Goal: Use online tool/utility: Utilize a website feature to perform a specific function

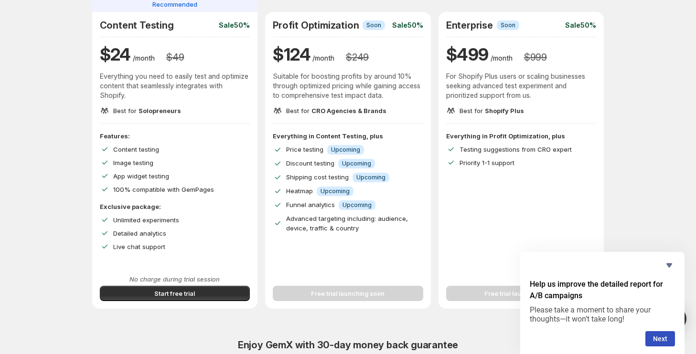
scroll to position [116, 0]
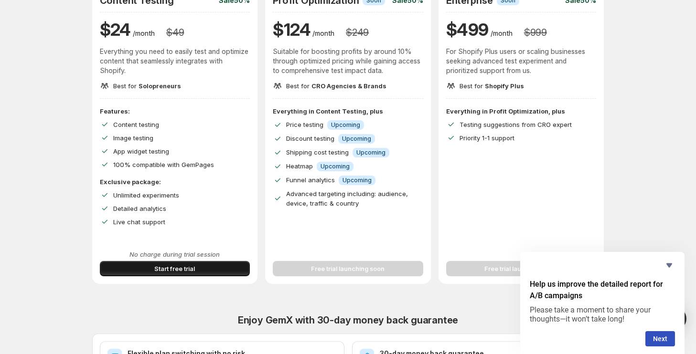
click at [172, 268] on span "Start free trial" at bounding box center [174, 269] width 41 height 10
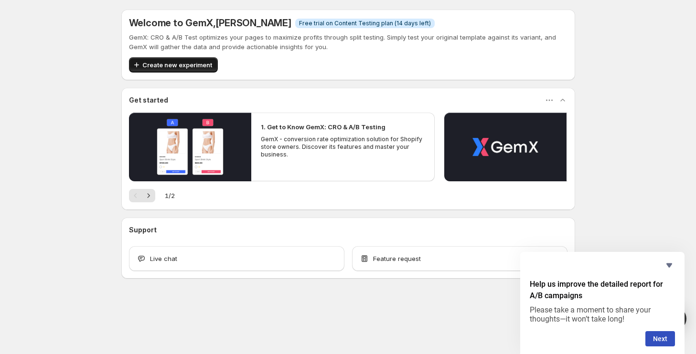
click at [175, 58] on button "Create new experiment" at bounding box center [173, 64] width 89 height 15
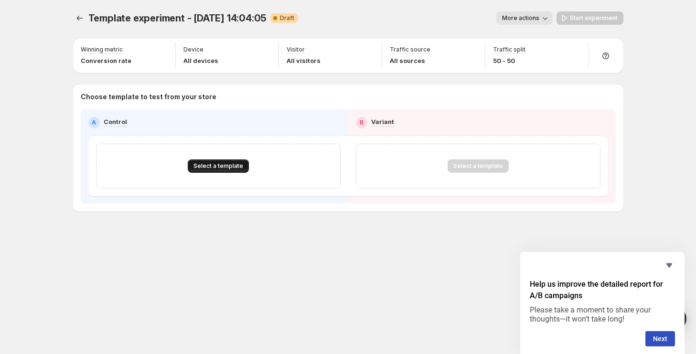
click at [223, 168] on span "Select a template" at bounding box center [218, 166] width 50 height 8
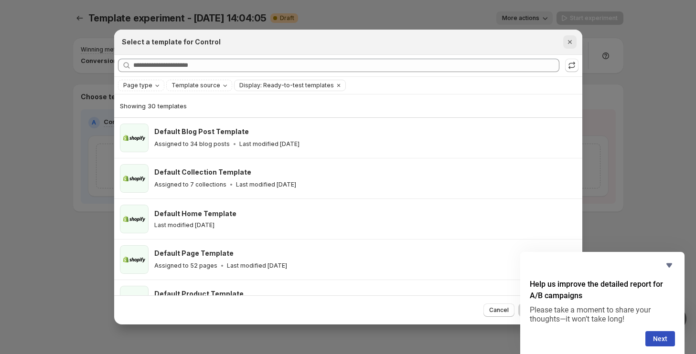
click at [568, 43] on icon "Close" at bounding box center [570, 42] width 4 height 4
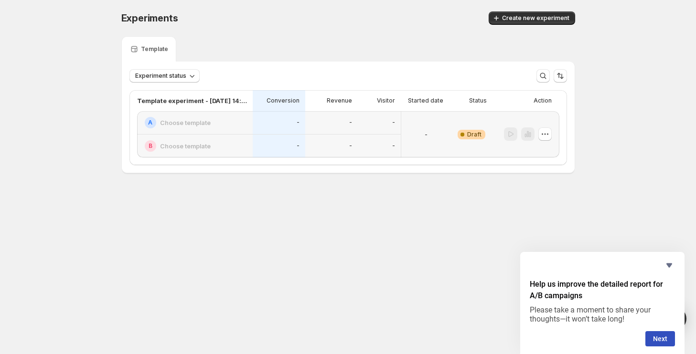
click at [188, 119] on h2 "Choose template" at bounding box center [185, 123] width 51 height 10
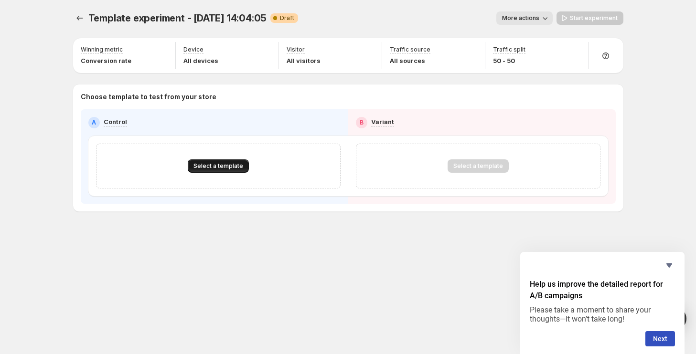
click at [212, 162] on button "Select a template" at bounding box center [218, 166] width 61 height 13
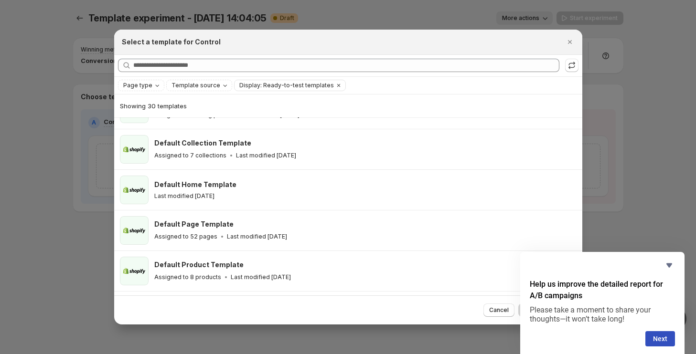
scroll to position [33, 0]
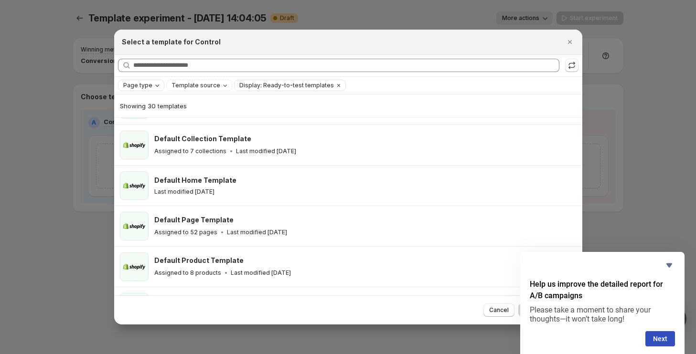
click at [148, 80] on button "Page type" at bounding box center [140, 85] width 45 height 11
click at [146, 123] on span "Product page" at bounding box center [156, 126] width 41 height 8
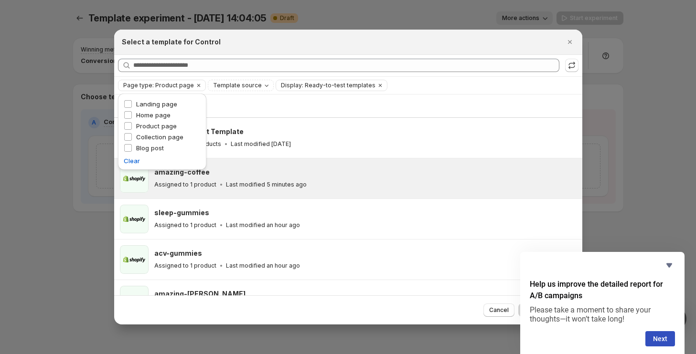
click at [230, 177] on div "amazing-coffee Assigned to 1 product Last modified 5 minutes ago" at bounding box center [363, 179] width 419 height 22
click at [657, 338] on button "Next" at bounding box center [660, 339] width 30 height 15
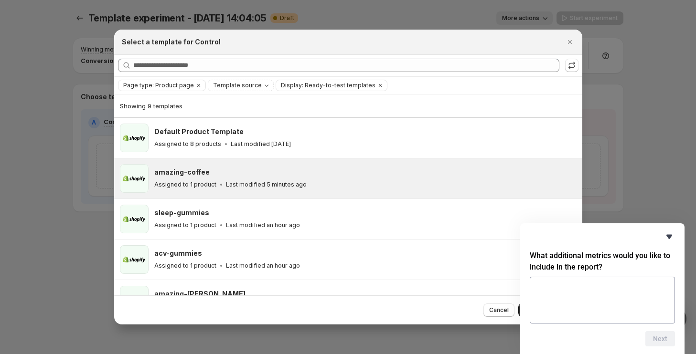
click at [667, 236] on icon "Hide survey" at bounding box center [669, 237] width 6 height 4
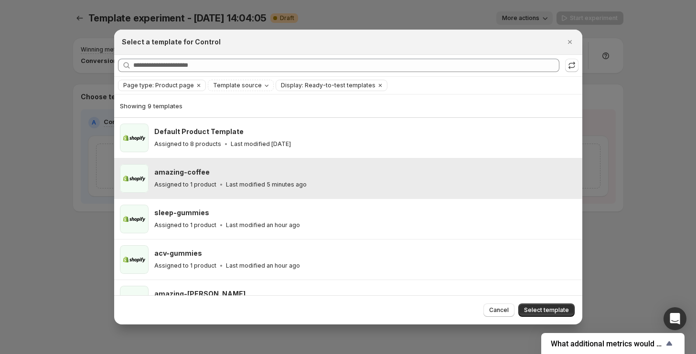
click at [390, 166] on div "amazing-coffee Assigned to 1 product Last modified 5 minutes ago" at bounding box center [365, 178] width 422 height 29
click at [358, 182] on div "Assigned to 1 product Last modified 5 minutes ago" at bounding box center [363, 185] width 419 height 10
click at [538, 308] on span "Select template" at bounding box center [546, 311] width 45 height 8
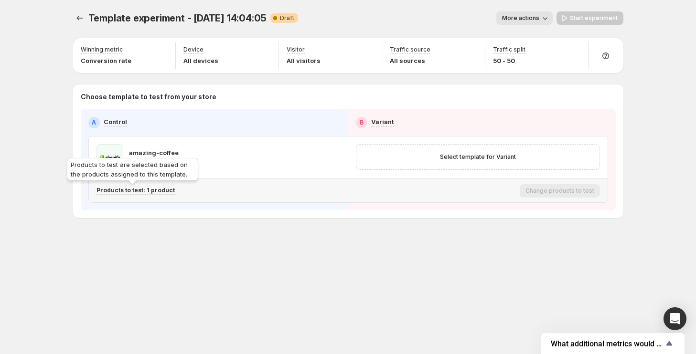
click at [148, 191] on p "Products to test: 1 product" at bounding box center [136, 191] width 78 height 8
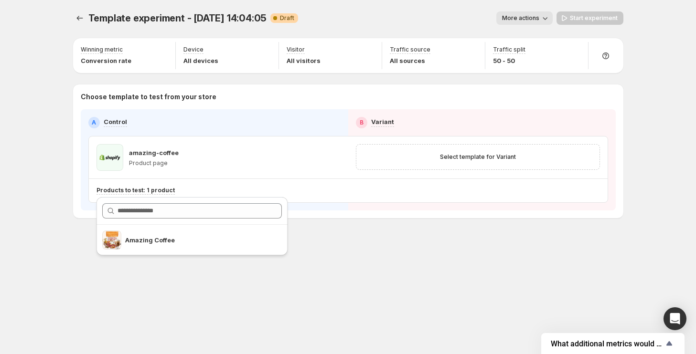
click at [390, 264] on div "Template experiment - Sep 18, 14:04:05. This page is ready Template experiment …" at bounding box center [348, 135] width 573 height 270
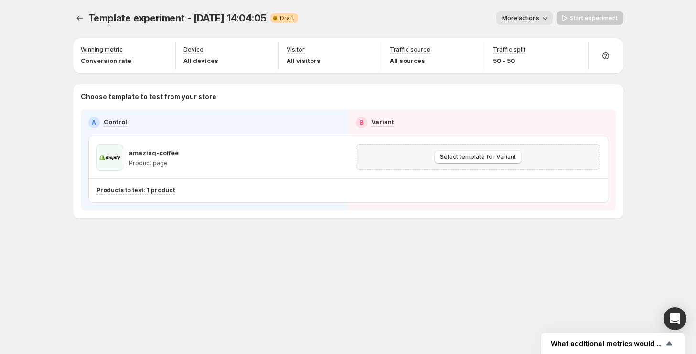
click at [412, 158] on div "Select template for Variant" at bounding box center [478, 156] width 232 height 13
click at [465, 156] on span "Select template for Variant" at bounding box center [478, 157] width 76 height 8
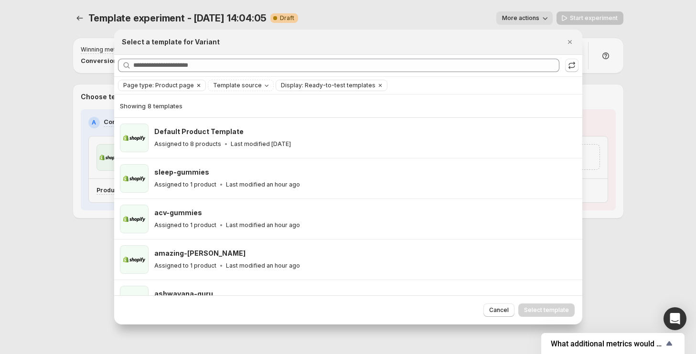
click at [167, 86] on span "Page type: Product page" at bounding box center [158, 86] width 71 height 8
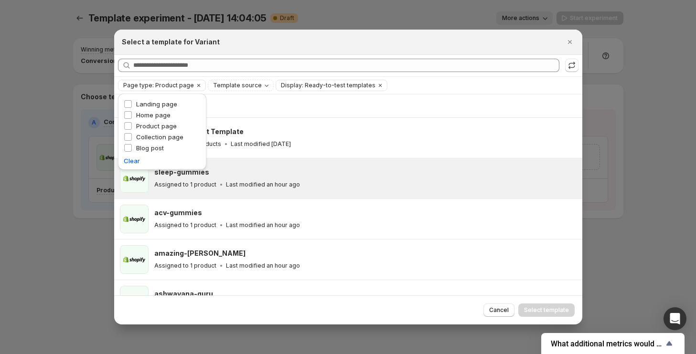
click at [279, 166] on div "sleep-gummies Assigned to 1 product Last modified an hour ago" at bounding box center [365, 178] width 422 height 29
click at [70, 159] on div at bounding box center [348, 177] width 696 height 354
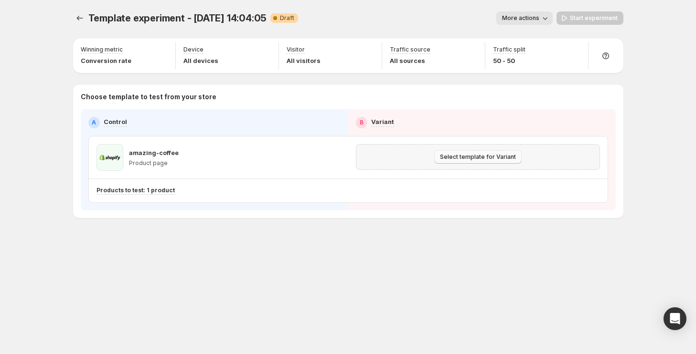
click at [460, 158] on span "Select template for Variant" at bounding box center [478, 157] width 76 height 8
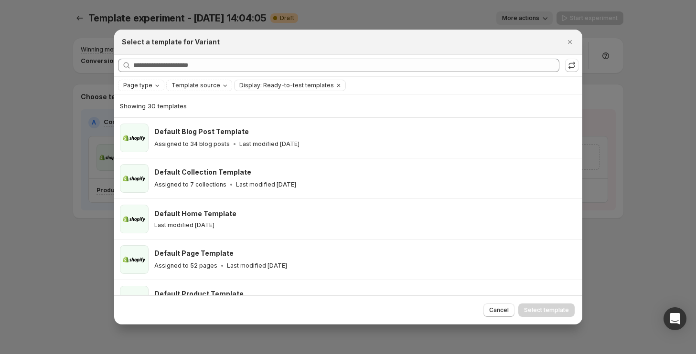
click at [142, 79] on div "Page type Template source Display: Ready-to-test templates Clear all" at bounding box center [348, 85] width 468 height 17
click at [143, 90] on button "Page type" at bounding box center [140, 85] width 45 height 11
click at [161, 127] on span "Product page" at bounding box center [156, 126] width 41 height 8
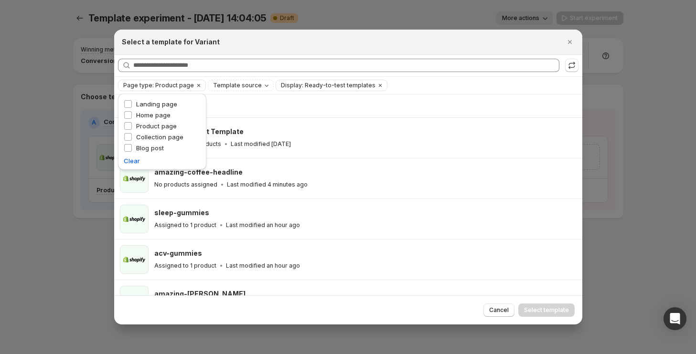
click at [362, 51] on div "Select a template for Variant" at bounding box center [348, 42] width 468 height 25
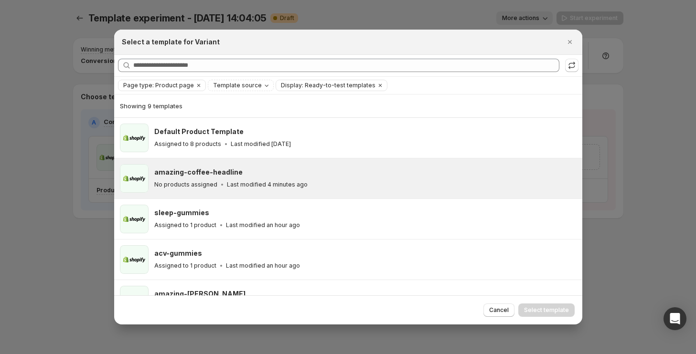
click at [191, 188] on p "No products assigned" at bounding box center [185, 185] width 63 height 8
click at [552, 313] on span "Select template" at bounding box center [546, 311] width 45 height 8
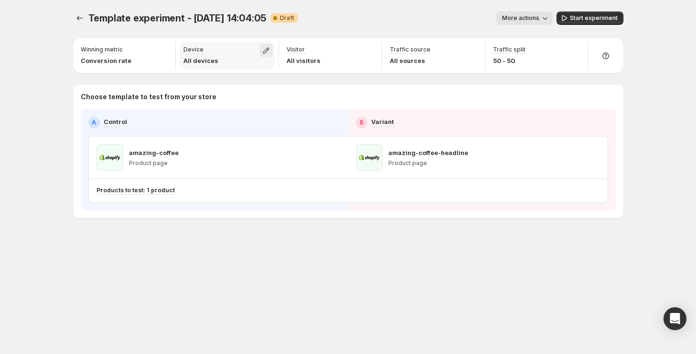
click at [263, 46] on icon "button" at bounding box center [266, 51] width 10 height 10
click at [104, 85] on div "Choose template to test from your store A Control B Variant amazing-coffee Prod…" at bounding box center [348, 152] width 550 height 134
click at [160, 55] on button "button" at bounding box center [162, 50] width 13 height 13
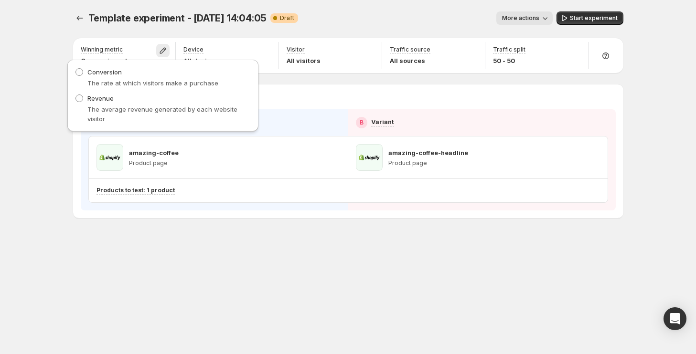
click at [61, 50] on div "Template experiment - [DATE] 14:04:05. This page is ready Template experiment -…" at bounding box center [348, 177] width 696 height 354
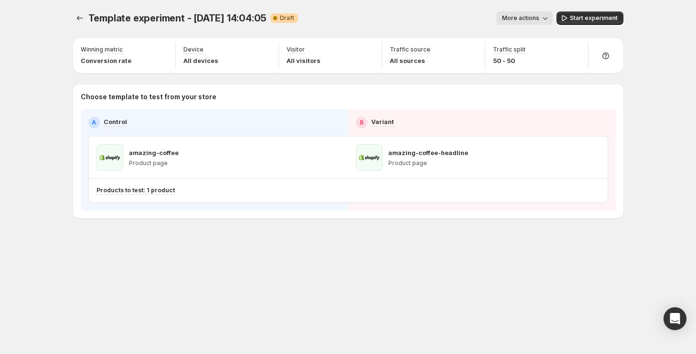
click at [542, 17] on icon "button" at bounding box center [545, 18] width 10 height 10
click at [522, 51] on span "Rename" at bounding box center [529, 55] width 24 height 8
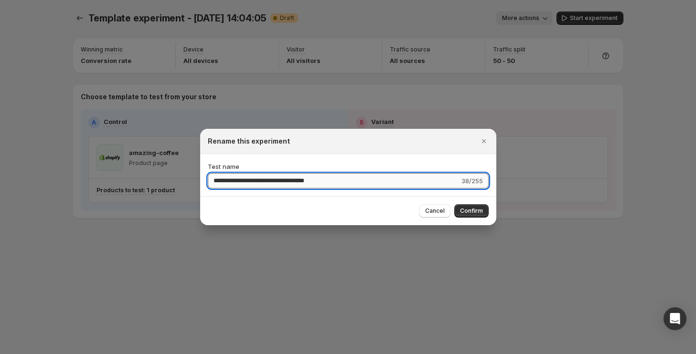
click at [273, 179] on input "**********" at bounding box center [334, 180] width 252 height 15
type input "**********"
click at [476, 205] on button "Confirm" at bounding box center [471, 210] width 34 height 13
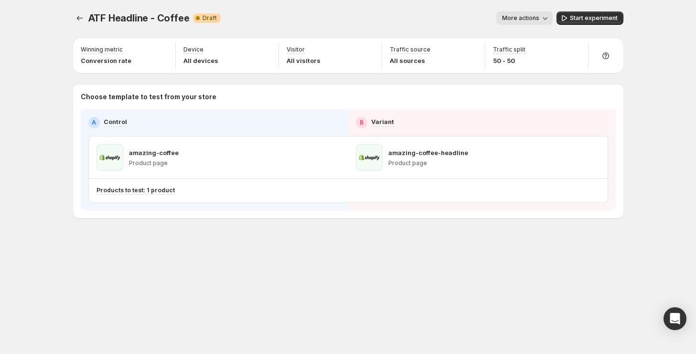
click at [533, 19] on span "More actions" at bounding box center [520, 18] width 37 height 8
click at [611, 18] on span "Start experiment" at bounding box center [594, 18] width 48 height 8
click at [596, 159] on icon "button" at bounding box center [594, 158] width 10 height 10
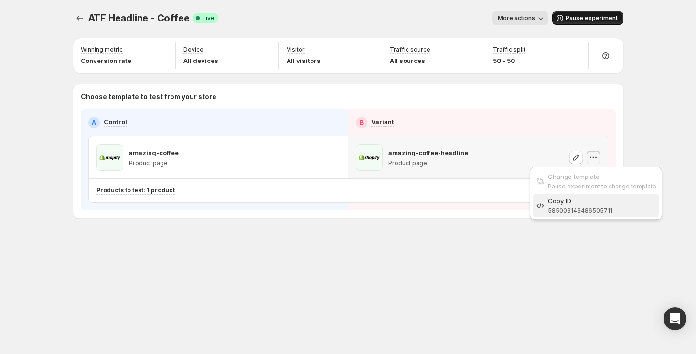
click at [569, 210] on span "585003143486505711" at bounding box center [580, 210] width 64 height 7
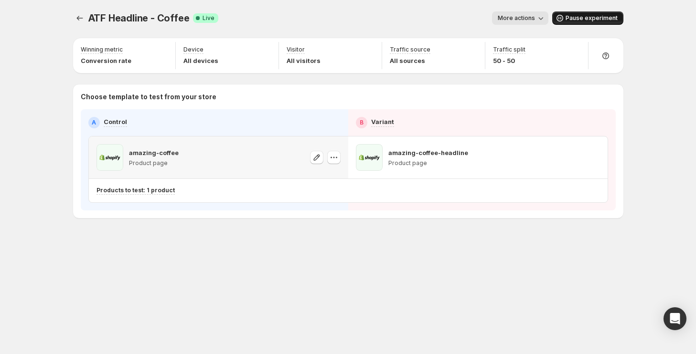
click at [243, 150] on div "amazing-coffee Product page" at bounding box center [219, 157] width 244 height 27
click at [334, 160] on icon "button" at bounding box center [334, 158] width 10 height 10
click at [226, 172] on div "amazing-coffee Product page" at bounding box center [218, 158] width 259 height 42
click at [608, 56] on icon at bounding box center [606, 56] width 10 height 10
click at [372, 3] on div "ATF Headline - Coffee. This page is ready ATF Headline - Coffee Success Complet…" at bounding box center [348, 18] width 550 height 36
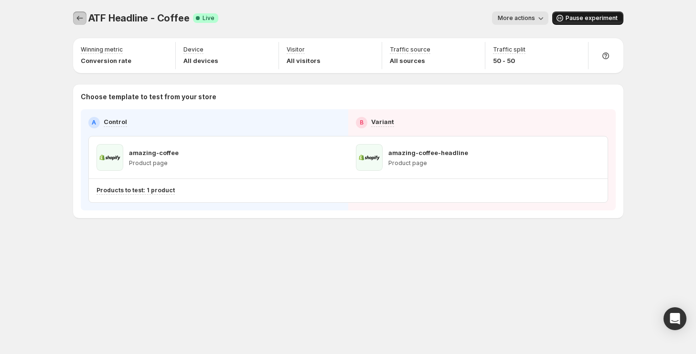
click at [80, 17] on icon "Experiments" at bounding box center [80, 18] width 10 height 10
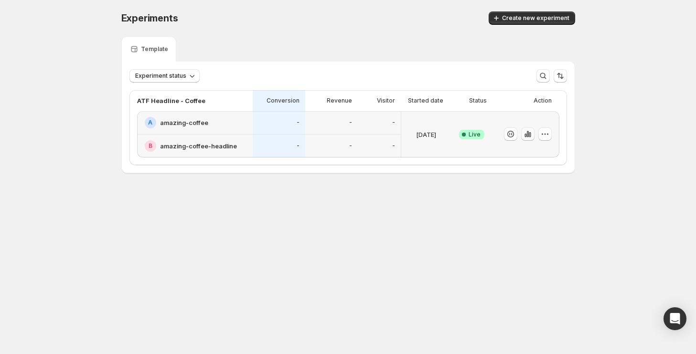
click at [525, 133] on icon "button" at bounding box center [528, 134] width 10 height 10
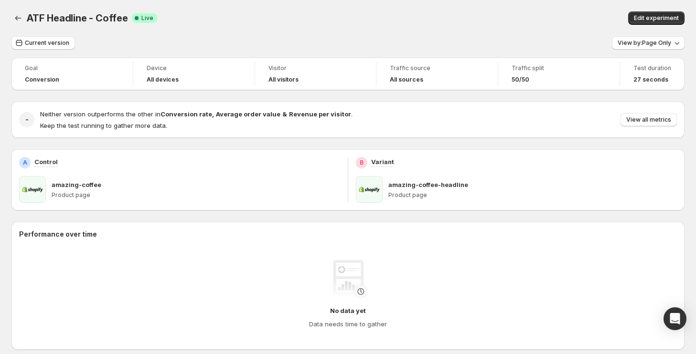
click at [25, 17] on div at bounding box center [18, 17] width 15 height 13
click at [14, 16] on icon "Back" at bounding box center [18, 18] width 10 height 10
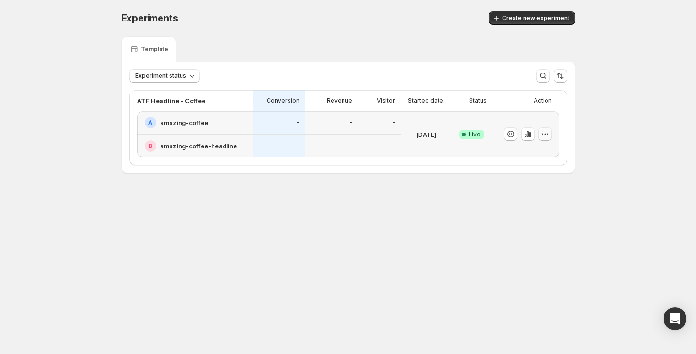
click at [544, 129] on button "button" at bounding box center [544, 134] width 13 height 13
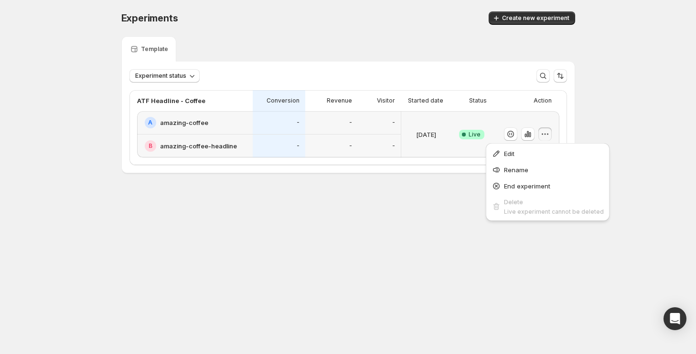
click at [590, 112] on div "Experiments. This page is ready Experiments Create new experiment Template Expe…" at bounding box center [348, 112] width 696 height 225
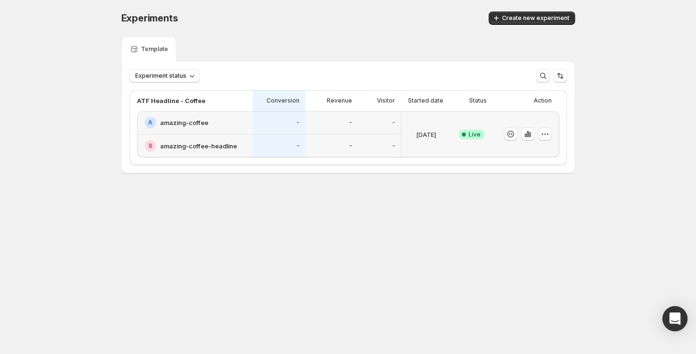
click at [681, 319] on div "Open Intercom Messenger" at bounding box center [675, 319] width 25 height 25
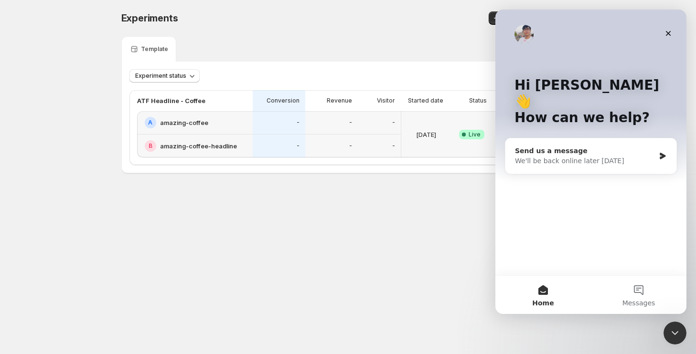
click at [595, 146] on div "Send us a message" at bounding box center [585, 151] width 140 height 10
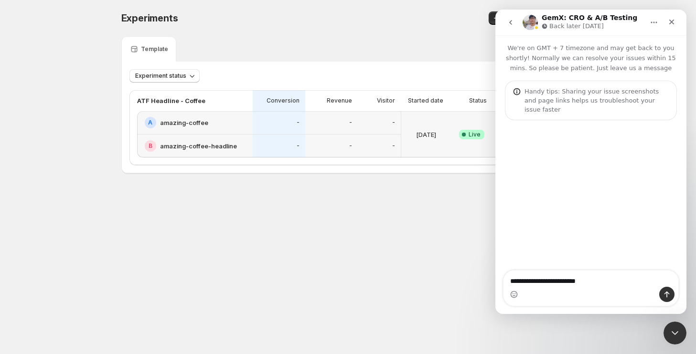
type textarea "**********"
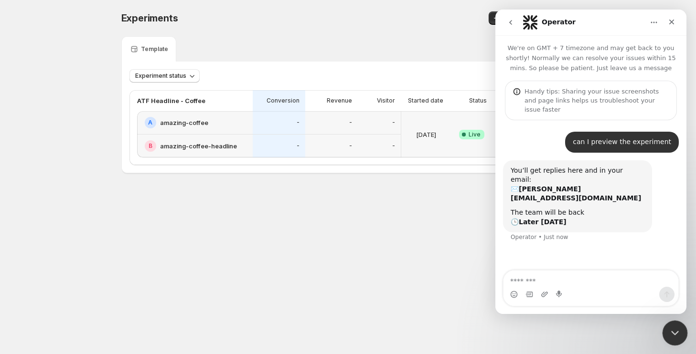
click at [673, 339] on div "Close Intercom Messenger" at bounding box center [673, 332] width 23 height 23
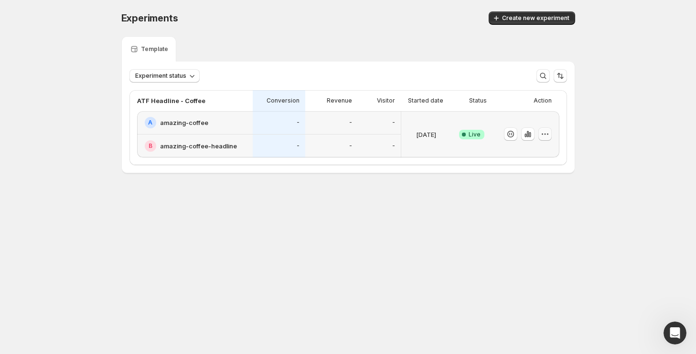
click at [545, 135] on icon "button" at bounding box center [545, 134] width 10 height 10
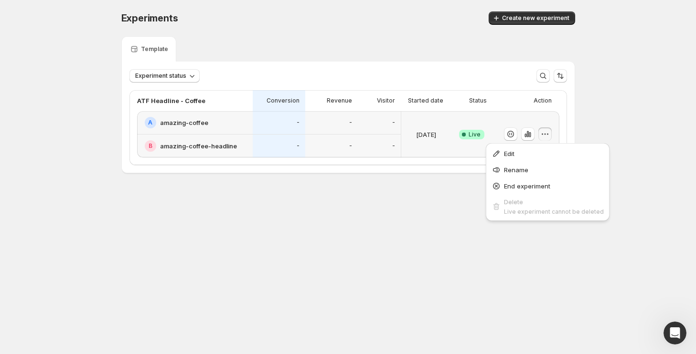
click at [389, 212] on div "Experiments. This page is ready Experiments Create new experiment Template Expe…" at bounding box center [348, 112] width 477 height 225
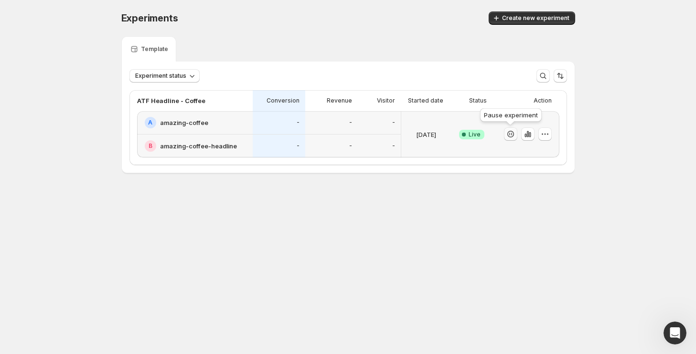
click at [510, 130] on icon "button" at bounding box center [511, 134] width 10 height 10
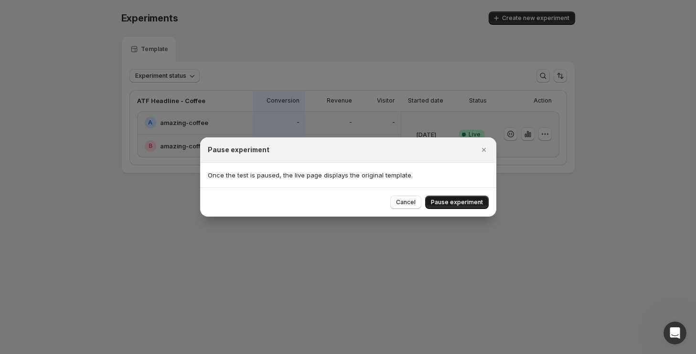
click at [464, 204] on span "Pause experiment" at bounding box center [457, 203] width 52 height 8
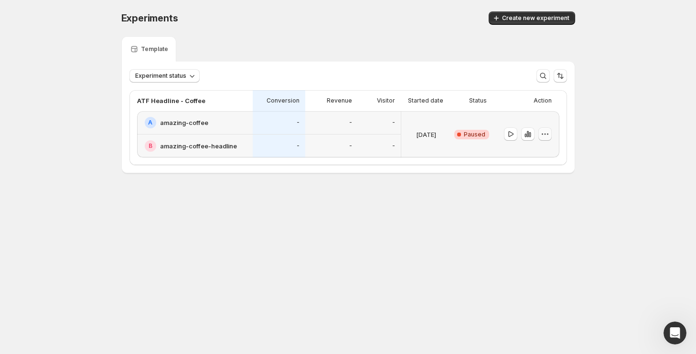
click at [549, 135] on icon "button" at bounding box center [545, 134] width 10 height 10
click at [539, 156] on span "Edit" at bounding box center [551, 154] width 46 height 10
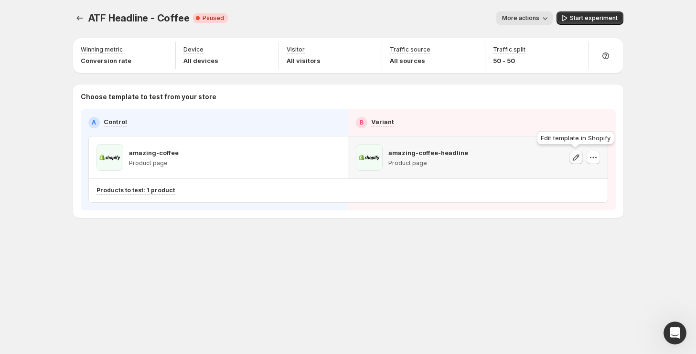
click at [571, 154] on icon "button" at bounding box center [576, 158] width 10 height 10
click at [591, 159] on icon "button" at bounding box center [594, 158] width 10 height 10
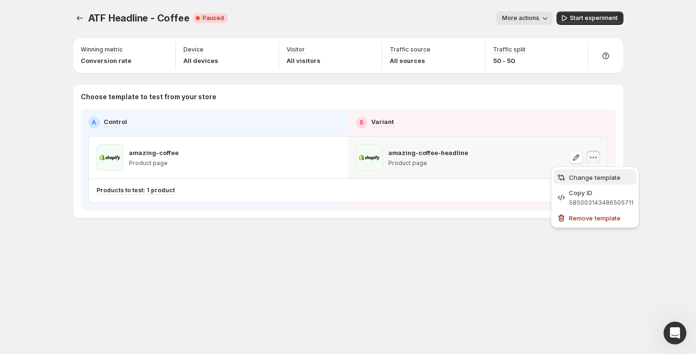
click at [578, 179] on span "Change template" at bounding box center [595, 178] width 52 height 8
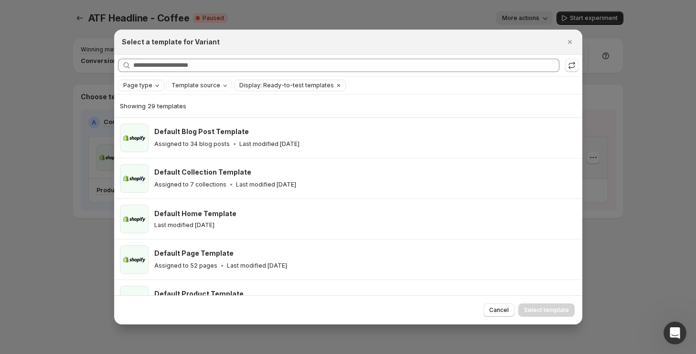
click at [144, 81] on div "Page type" at bounding box center [142, 86] width 40 height 10
click at [159, 124] on span "Product page" at bounding box center [156, 126] width 41 height 8
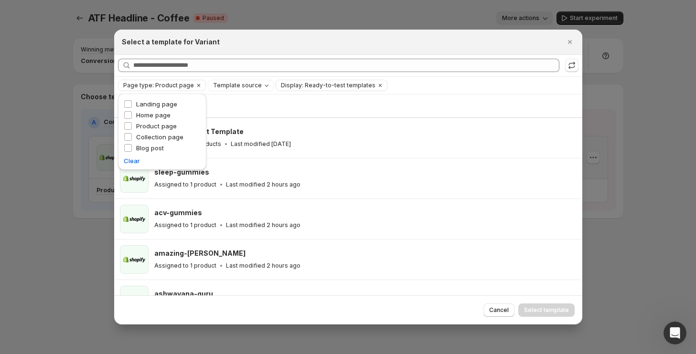
click at [380, 57] on div "Searching all templates" at bounding box center [348, 65] width 468 height 21
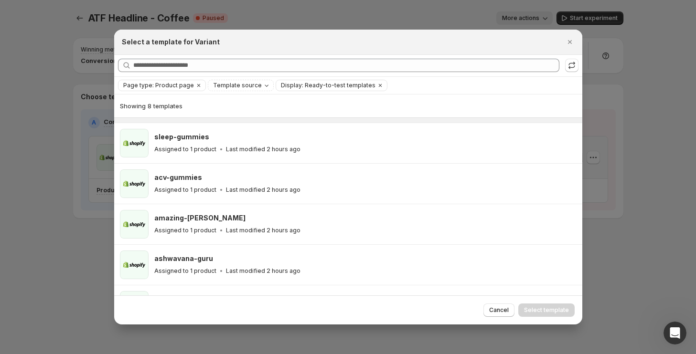
scroll to position [145, 0]
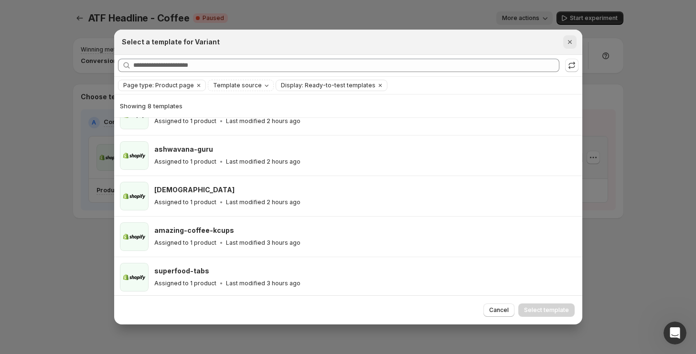
click at [569, 42] on icon "Close" at bounding box center [570, 42] width 4 height 4
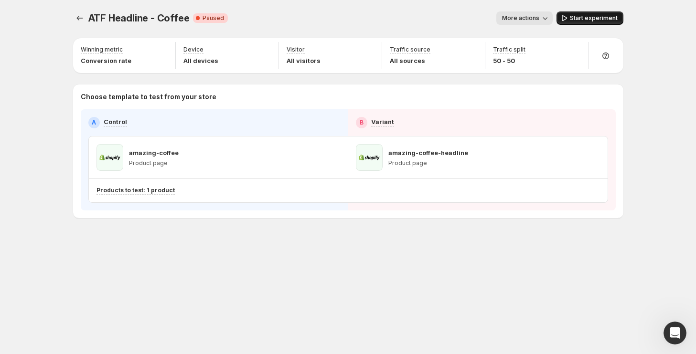
click at [584, 14] on button "Start experiment" at bounding box center [590, 17] width 67 height 13
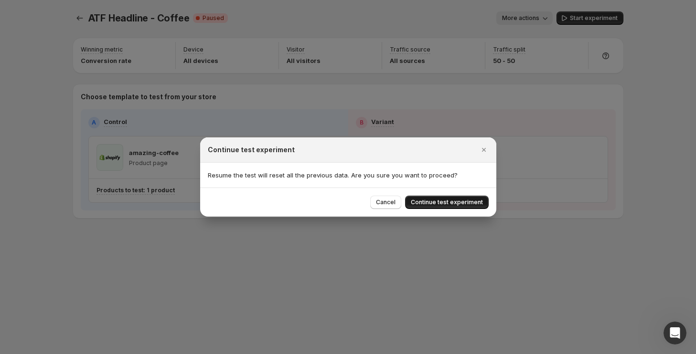
click at [438, 204] on span "Continue test experiment" at bounding box center [447, 203] width 72 height 8
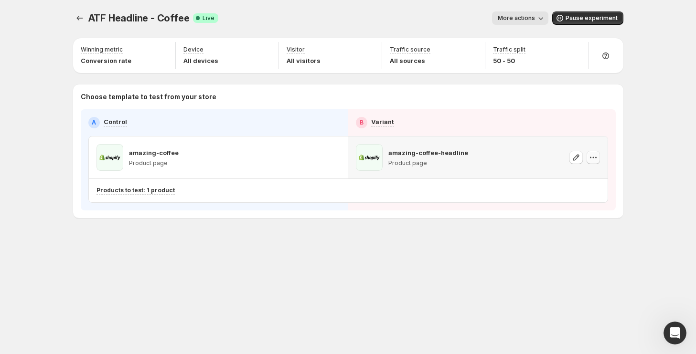
click at [593, 155] on icon "button" at bounding box center [594, 158] width 10 height 10
click at [562, 204] on div "Copy ID" at bounding box center [602, 201] width 108 height 10
click at [676, 325] on div "Open Intercom Messenger" at bounding box center [674, 332] width 32 height 32
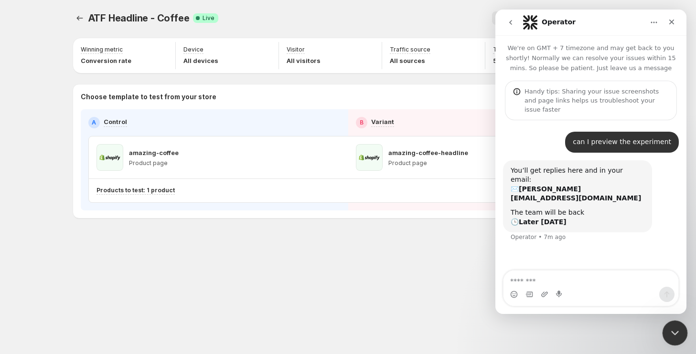
click at [676, 337] on icon "Close Intercom Messenger" at bounding box center [673, 331] width 11 height 11
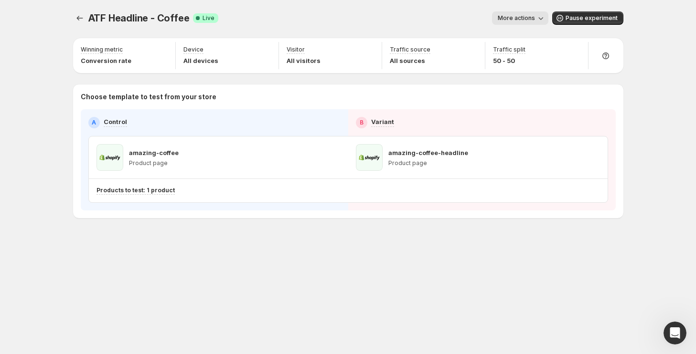
click at [55, 64] on div "ATF Headline - Coffee. This page is ready ATF Headline - Coffee Success Complet…" at bounding box center [348, 177] width 696 height 354
click at [85, 18] on button "Experiments" at bounding box center [79, 17] width 13 height 13
